Goal: Information Seeking & Learning: Check status

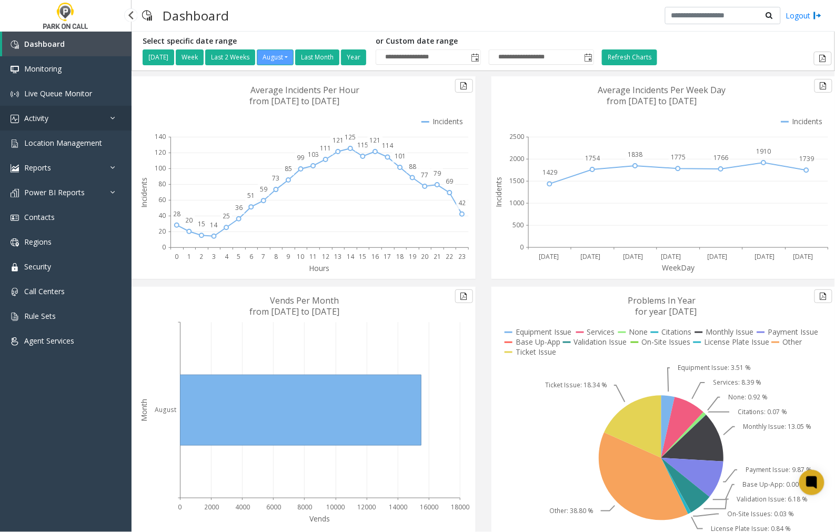
click at [86, 114] on link "Activity" at bounding box center [66, 118] width 132 height 25
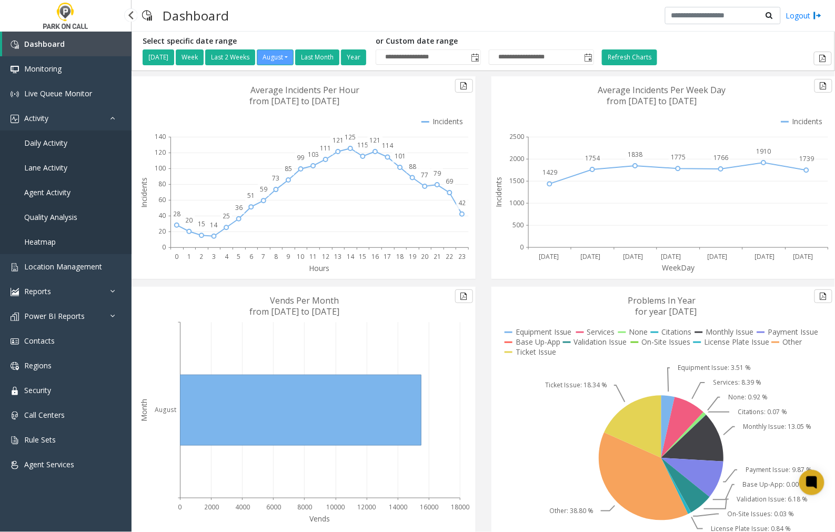
click at [31, 190] on span "Agent Activity" at bounding box center [47, 192] width 46 height 10
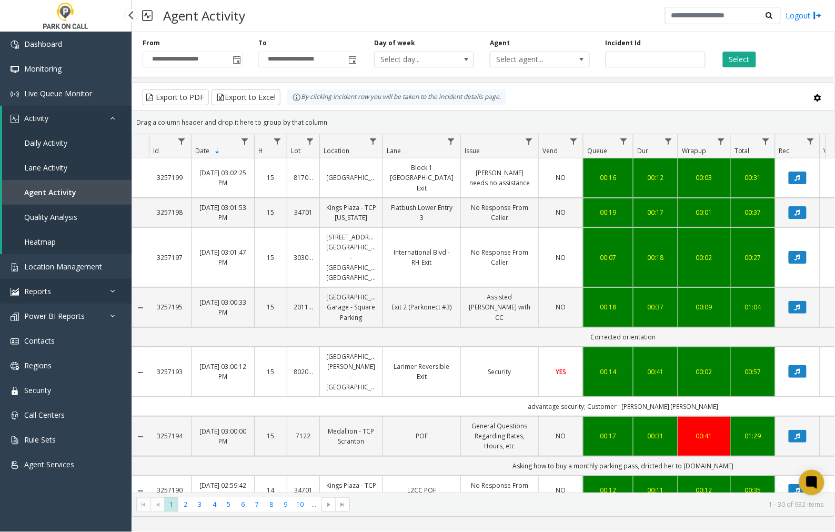
click at [114, 287] on icon at bounding box center [115, 290] width 11 height 7
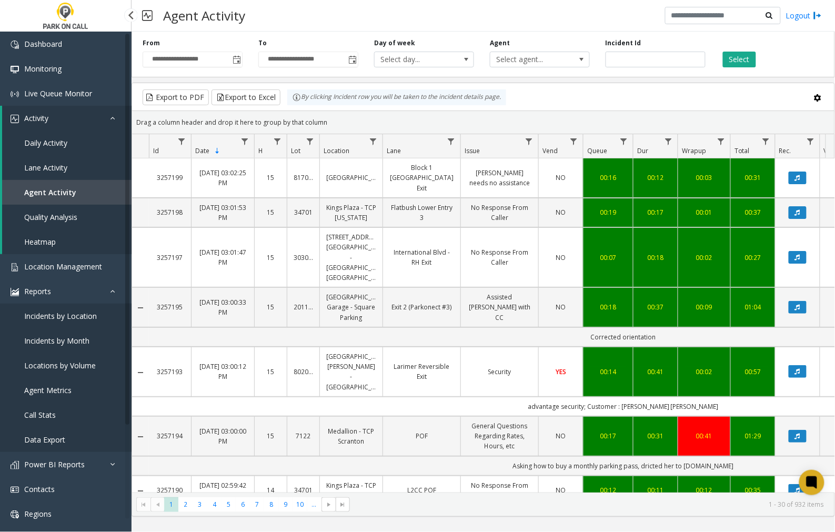
click at [46, 387] on span "Agent Metrics" at bounding box center [47, 390] width 47 height 10
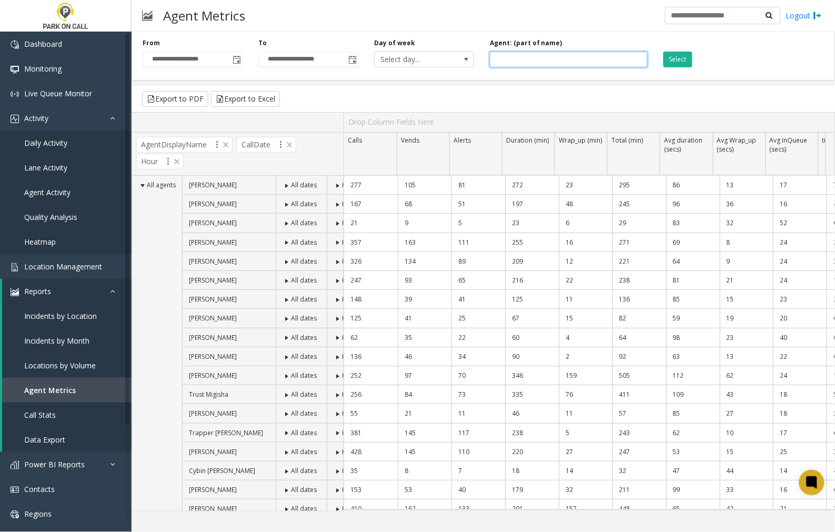
click at [502, 58] on input at bounding box center [569, 60] width 158 height 16
click at [239, 60] on span "Toggle popup" at bounding box center [236, 60] width 8 height 8
type input "****"
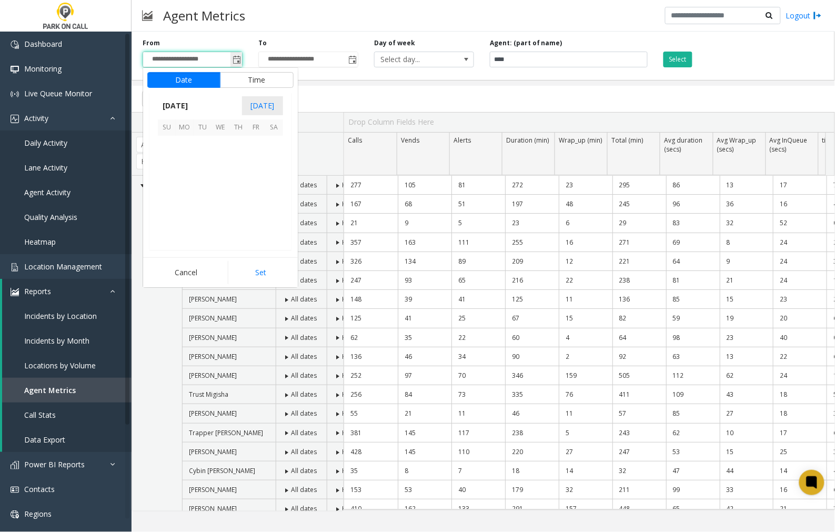
scroll to position [188624, 0]
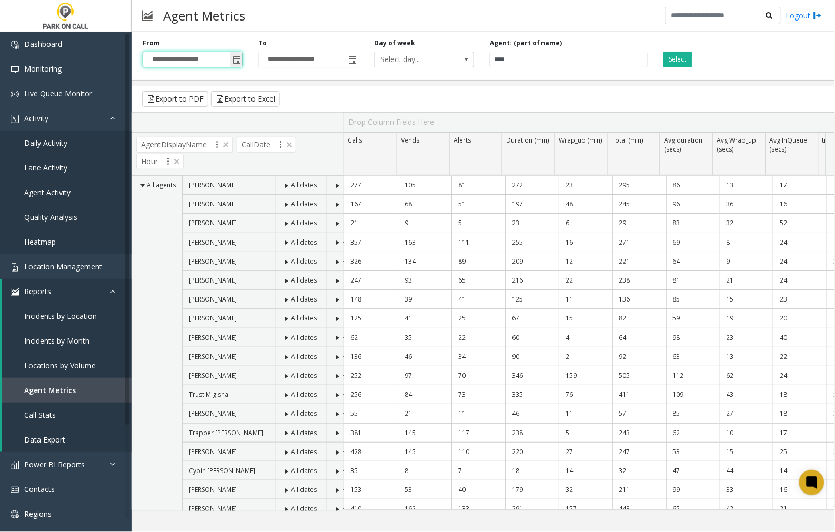
click at [237, 58] on span "Toggle popup" at bounding box center [236, 60] width 8 height 8
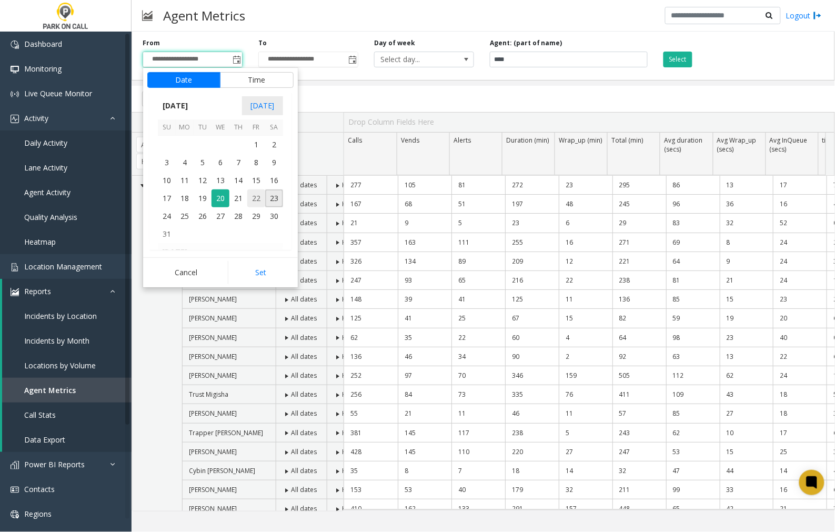
click at [258, 197] on span "22" at bounding box center [256, 198] width 18 height 18
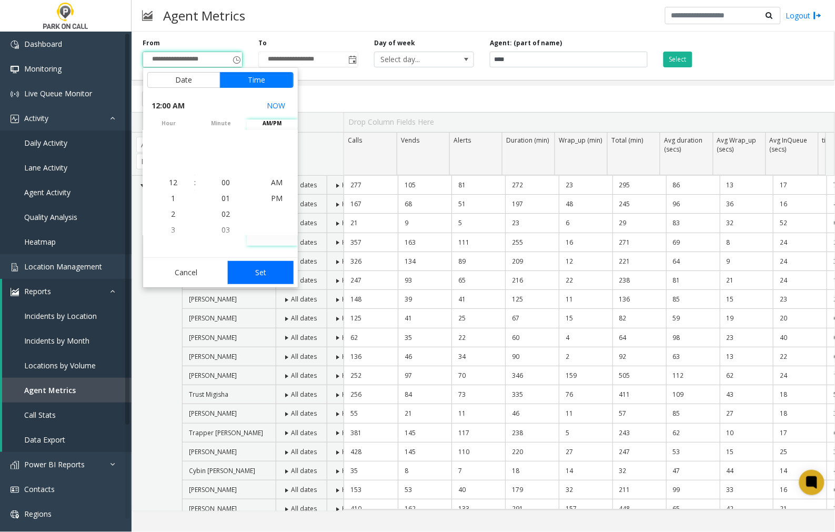
click at [274, 276] on button "Set" at bounding box center [261, 272] width 66 height 23
type input "**********"
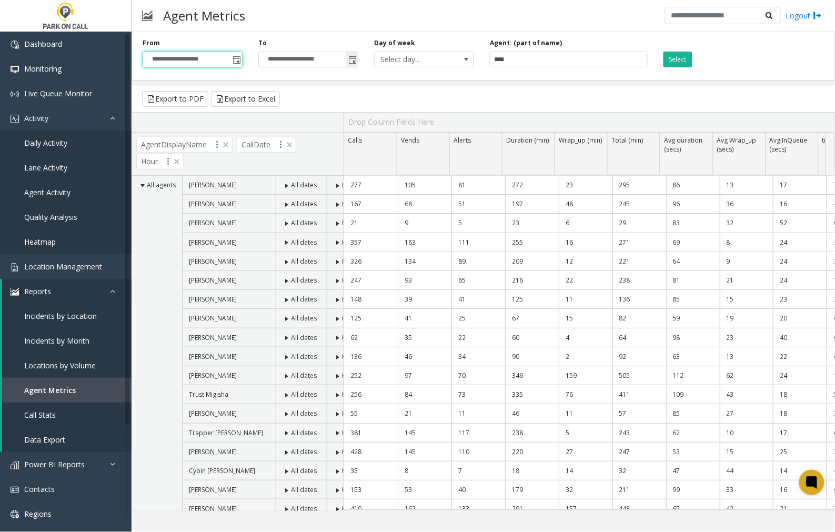
click at [348, 59] on span "Toggle popup" at bounding box center [352, 60] width 8 height 8
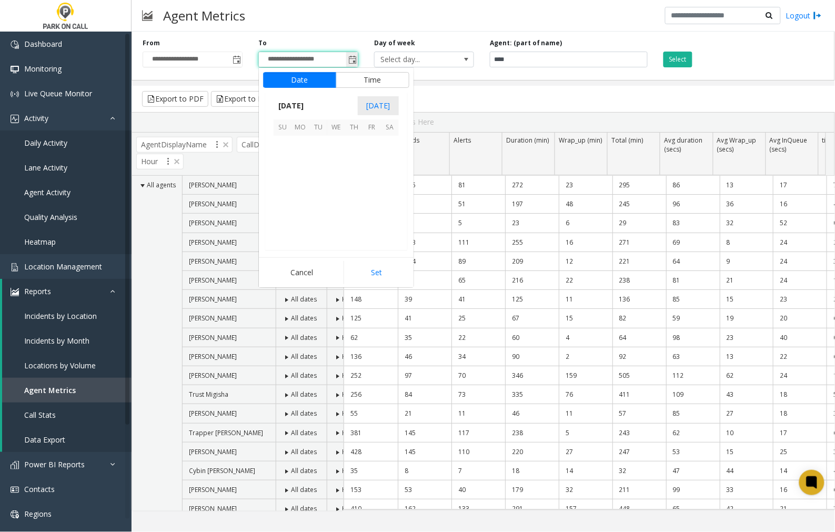
scroll to position [16, 0]
click at [370, 195] on span "22" at bounding box center [372, 198] width 18 height 18
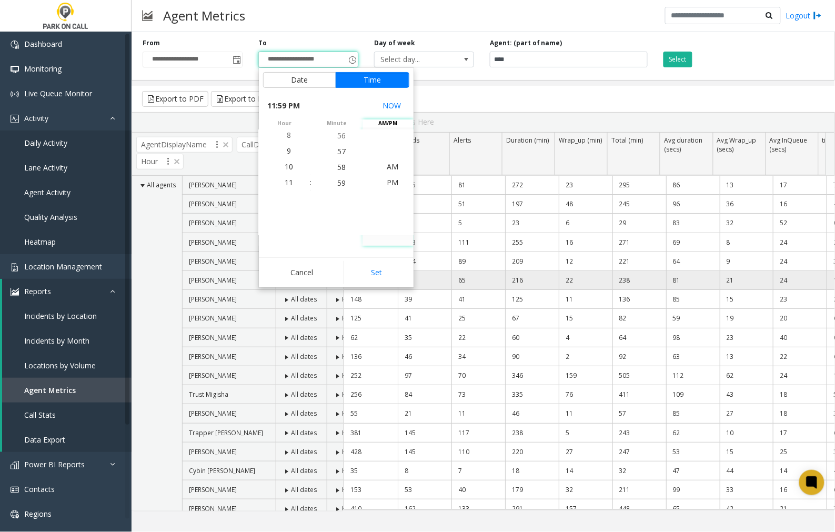
click at [380, 275] on button "Set" at bounding box center [376, 272] width 66 height 23
type input "**********"
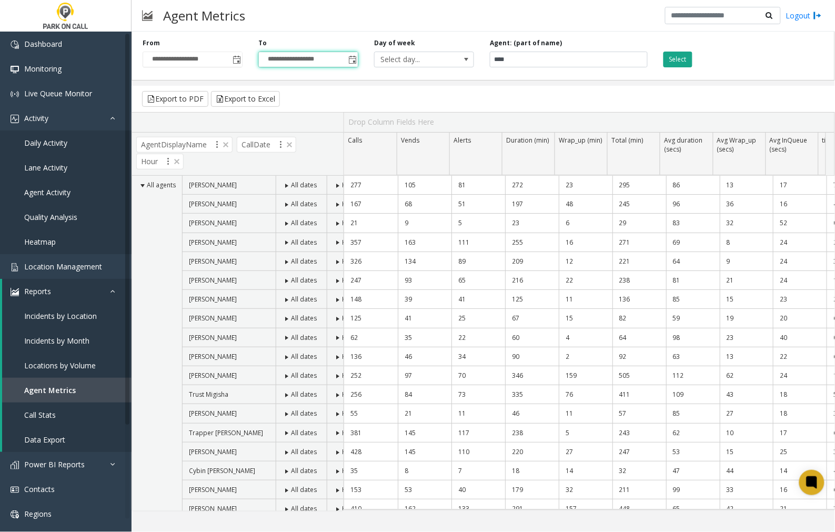
click at [683, 58] on button "Select" at bounding box center [677, 60] width 29 height 16
